Goal: Task Accomplishment & Management: Manage account settings

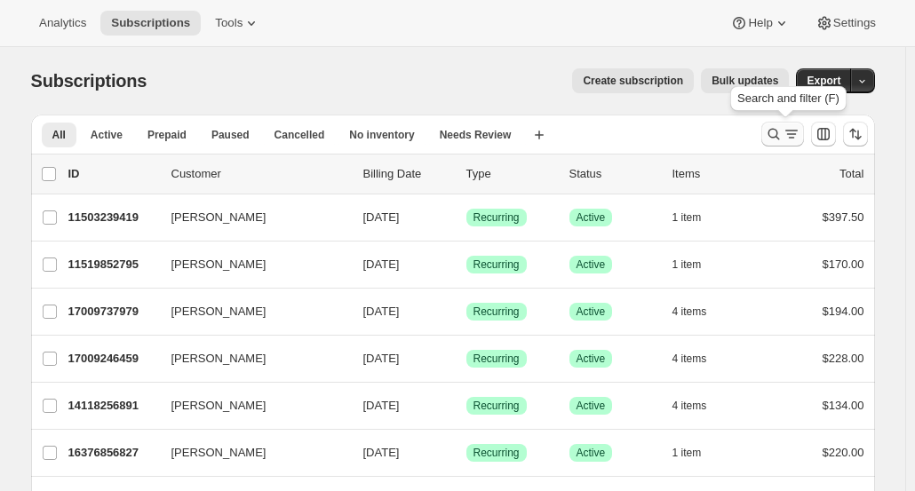
click at [781, 136] on icon "Search and filter results" at bounding box center [774, 134] width 18 height 18
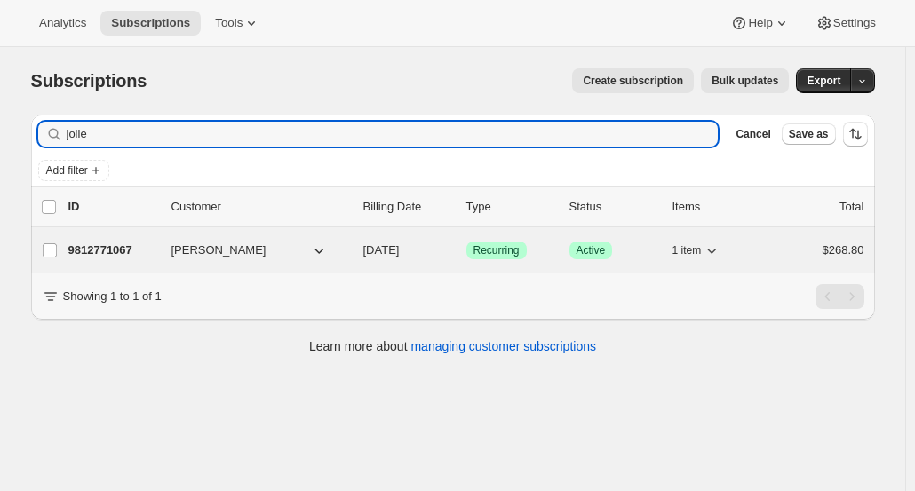
type input "jolie"
click at [129, 246] on p "9812771067" at bounding box center [112, 251] width 89 height 18
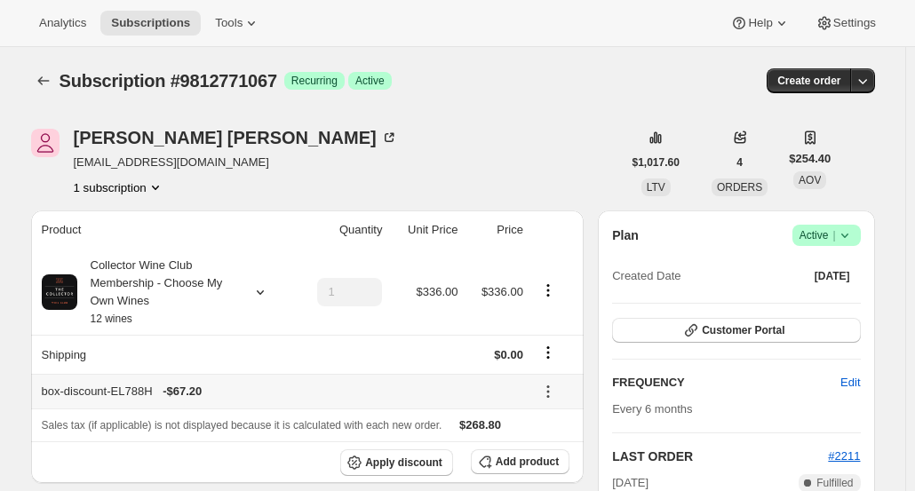
click at [133, 398] on div "box-discount-EL788H - $67.20" at bounding box center [283, 392] width 482 height 18
click at [548, 393] on icon at bounding box center [548, 392] width 18 height 18
click at [507, 108] on div "Subscription #9812771067. This page is ready Subscription #9812771067 Success R…" at bounding box center [453, 81] width 844 height 68
